Goal: Task Accomplishment & Management: Manage account settings

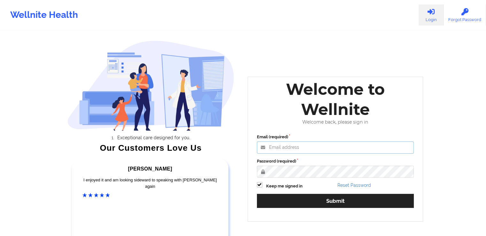
click at [276, 147] on input "Email (required)" at bounding box center [335, 148] width 157 height 12
type input "[PERSON_NAME][EMAIL_ADDRESS][DOMAIN_NAME]"
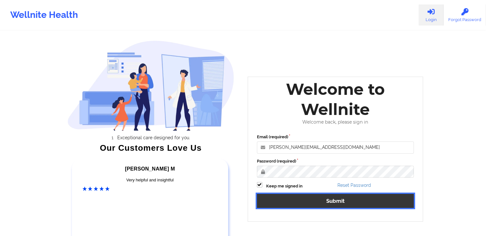
click at [382, 198] on button "Submit" at bounding box center [335, 201] width 157 height 14
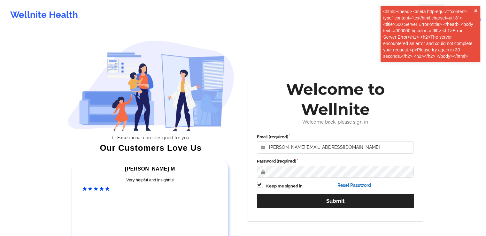
click at [353, 186] on link "Reset Password" at bounding box center [354, 185] width 34 height 5
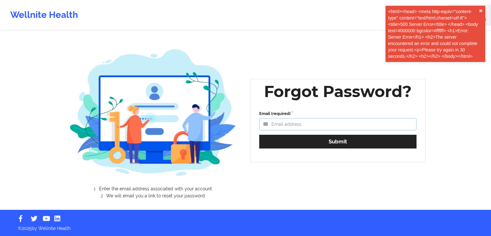
click at [282, 122] on input "Email (required)" at bounding box center [337, 124] width 157 height 12
type input "[PERSON_NAME][EMAIL_ADDRESS][DOMAIN_NAME]"
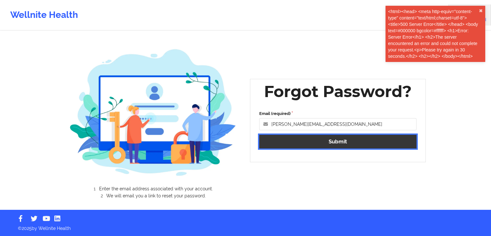
click at [316, 143] on button "Submit" at bounding box center [337, 142] width 157 height 14
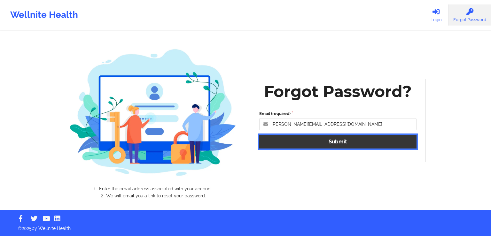
click at [334, 142] on button "Submit" at bounding box center [337, 142] width 157 height 14
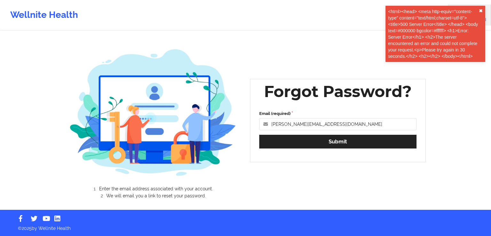
click at [481, 9] on button "✖︎" at bounding box center [481, 10] width 4 height 5
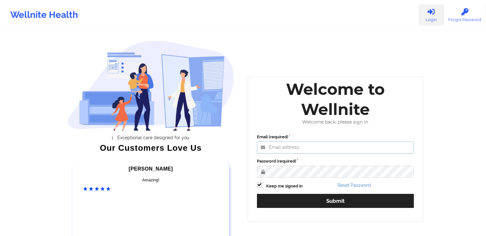
click at [307, 150] on input "Email (required)" at bounding box center [335, 148] width 157 height 12
type input "[PERSON_NAME][EMAIL_ADDRESS][DOMAIN_NAME]"
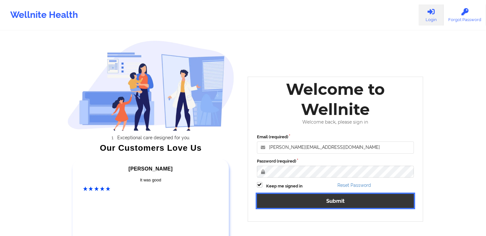
click at [362, 205] on button "Submit" at bounding box center [335, 201] width 157 height 14
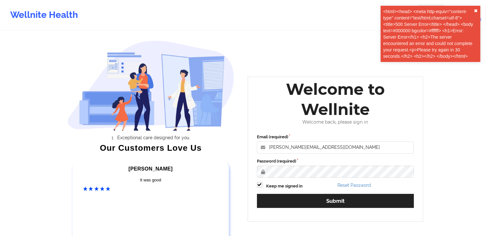
click at [474, 9] on button "✖︎" at bounding box center [476, 10] width 4 height 5
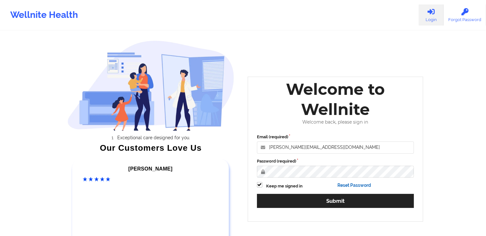
click at [345, 183] on link "Reset Password" at bounding box center [354, 185] width 34 height 5
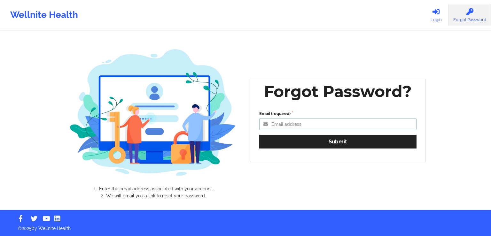
click at [288, 124] on input "Email (required)" at bounding box center [337, 124] width 157 height 12
type input "[PERSON_NAME][EMAIL_ADDRESS][DOMAIN_NAME]"
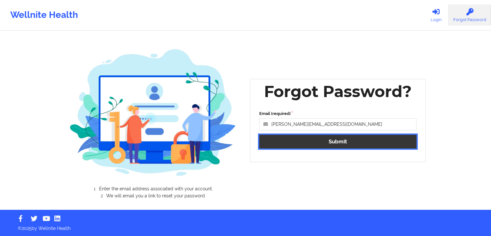
click at [353, 144] on button "Submit" at bounding box center [337, 142] width 157 height 14
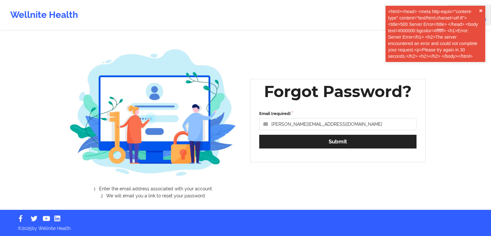
click at [482, 12] on div "<html><head> <meta http-equiv="content-type" content="text/html;charset=utf-8">…" at bounding box center [435, 34] width 100 height 56
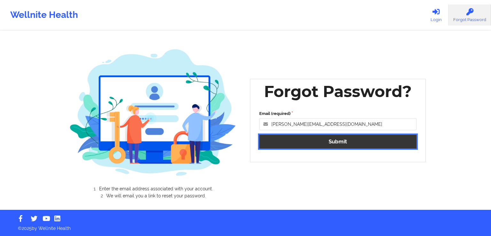
click at [335, 136] on button "Submit" at bounding box center [337, 142] width 157 height 14
